Goal: Task Accomplishment & Management: Use online tool/utility

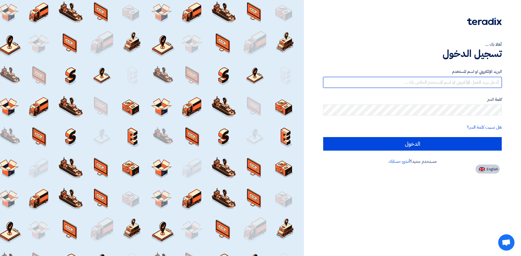
type input "[EMAIL_ADDRESS][DOMAIN_NAME]"
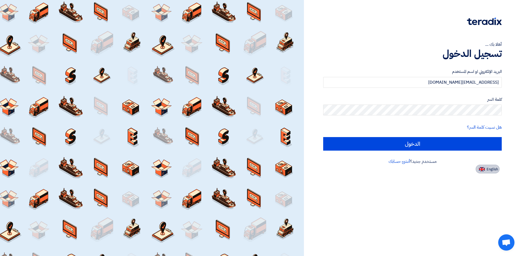
click at [488, 169] on span "English" at bounding box center [491, 170] width 11 height 4
type input "Sign in"
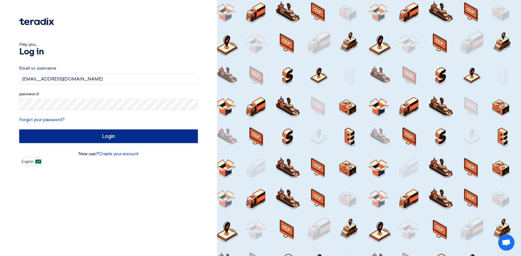
click at [116, 140] on input "Login" at bounding box center [108, 137] width 178 height 14
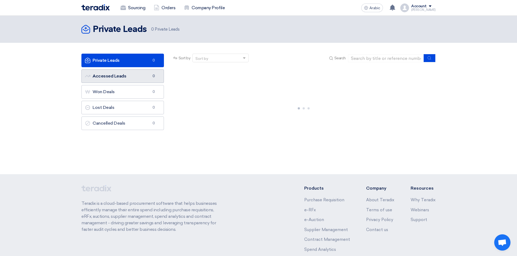
click at [143, 75] on link "Accessed Leads Accessed Leads 0" at bounding box center [122, 76] width 82 height 14
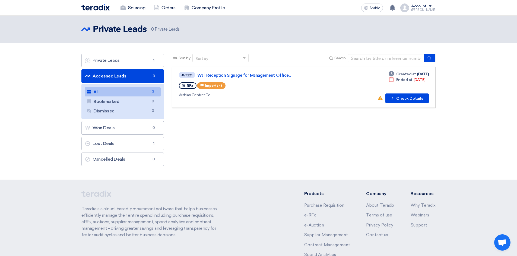
click at [148, 92] on link "All All 3" at bounding box center [123, 91] width 76 height 9
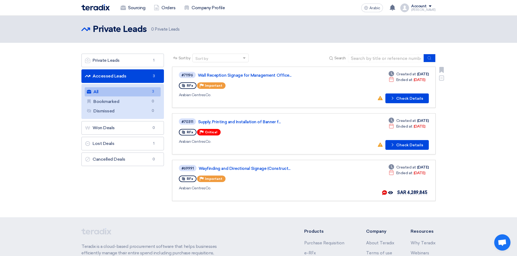
click at [238, 88] on div "RFx Priority Important" at bounding box center [257, 85] width 156 height 9
click at [414, 98] on font "Check Details" at bounding box center [409, 98] width 27 height 5
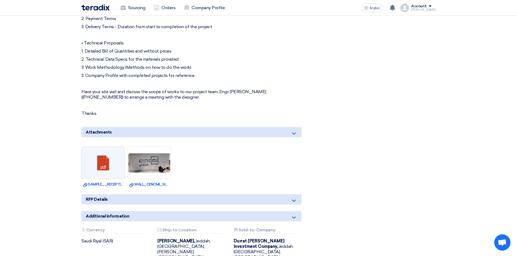
scroll to position [298, 0]
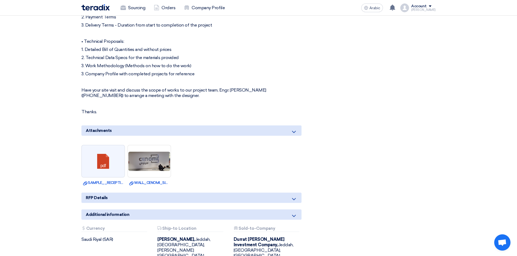
click at [202, 193] on div "RFP Details" at bounding box center [191, 198] width 220 height 10
click at [294, 196] on icon at bounding box center [293, 199] width 7 height 7
click at [291, 213] on icon at bounding box center [293, 216] width 7 height 7
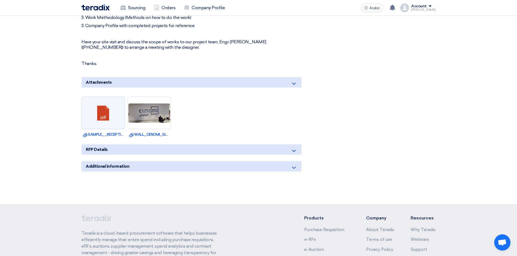
scroll to position [380, 0]
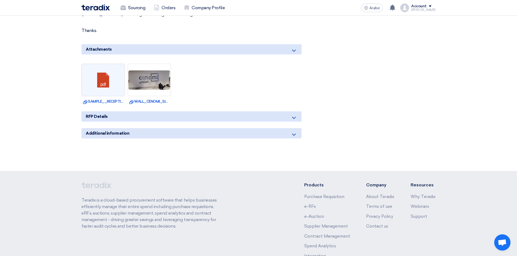
click at [294, 132] on icon at bounding box center [293, 135] width 7 height 7
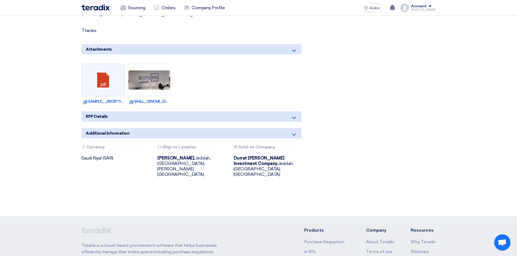
click at [293, 115] on icon at bounding box center [293, 118] width 7 height 7
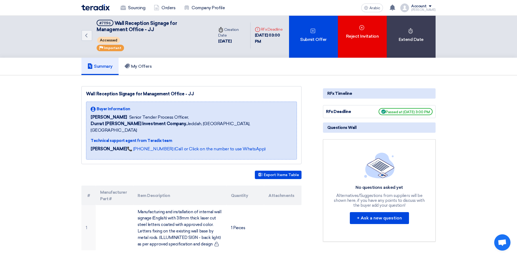
scroll to position [0, 0]
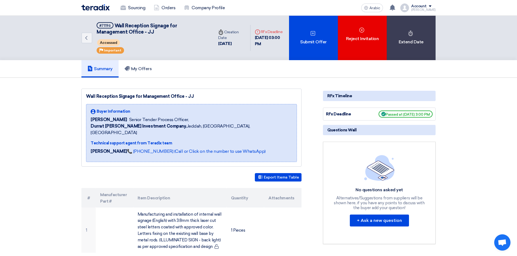
click at [144, 68] on font "My Offers" at bounding box center [141, 68] width 21 height 5
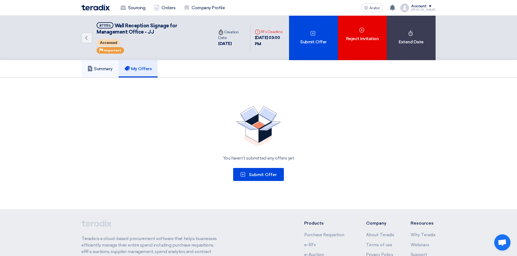
click at [105, 67] on font "Summary" at bounding box center [103, 68] width 19 height 5
